Goal: Task Accomplishment & Management: Manage account settings

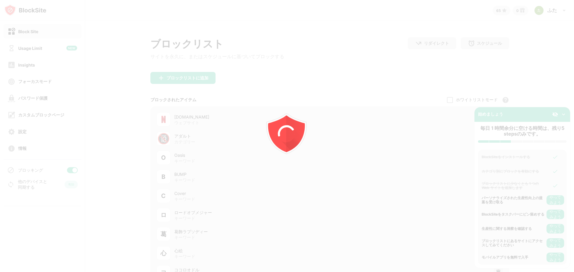
click at [70, 137] on div at bounding box center [287, 136] width 574 height 272
click at [70, 171] on div at bounding box center [287, 136] width 574 height 272
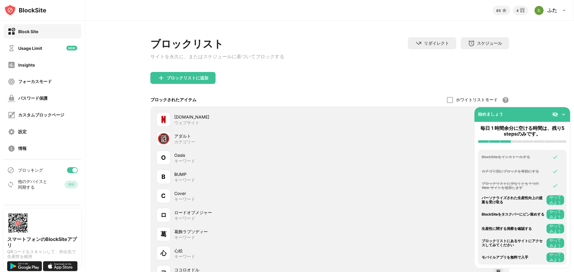
click at [73, 171] on div at bounding box center [74, 170] width 5 height 5
